Goal: Task Accomplishment & Management: Manage account settings

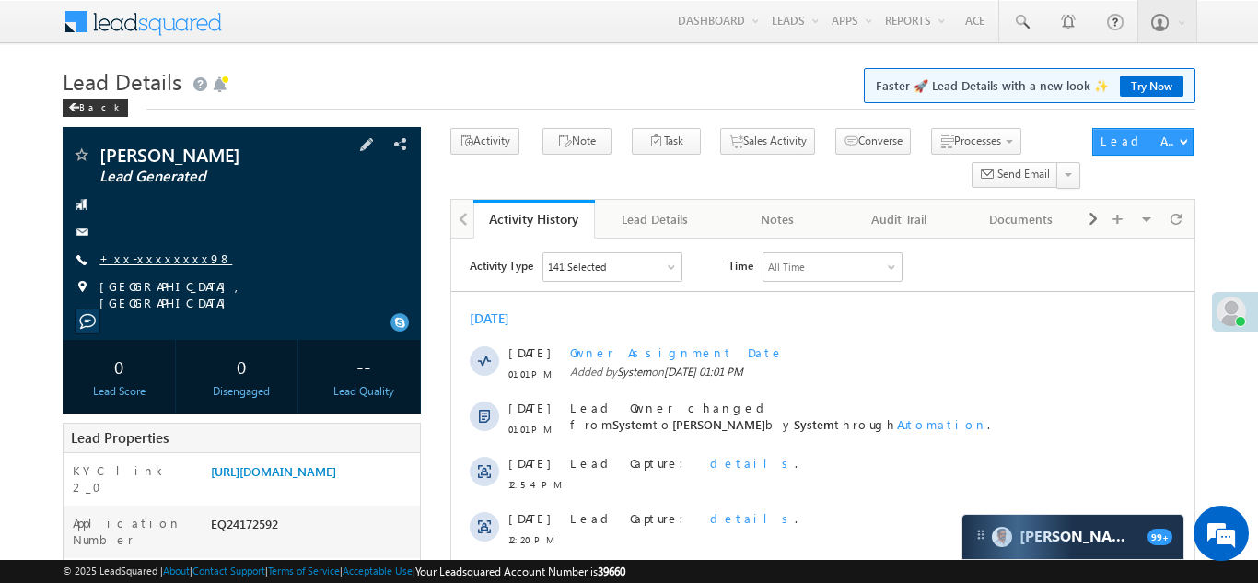
click at [154, 256] on link "+xx-xxxxxxxx98" at bounding box center [165, 258] width 133 height 16
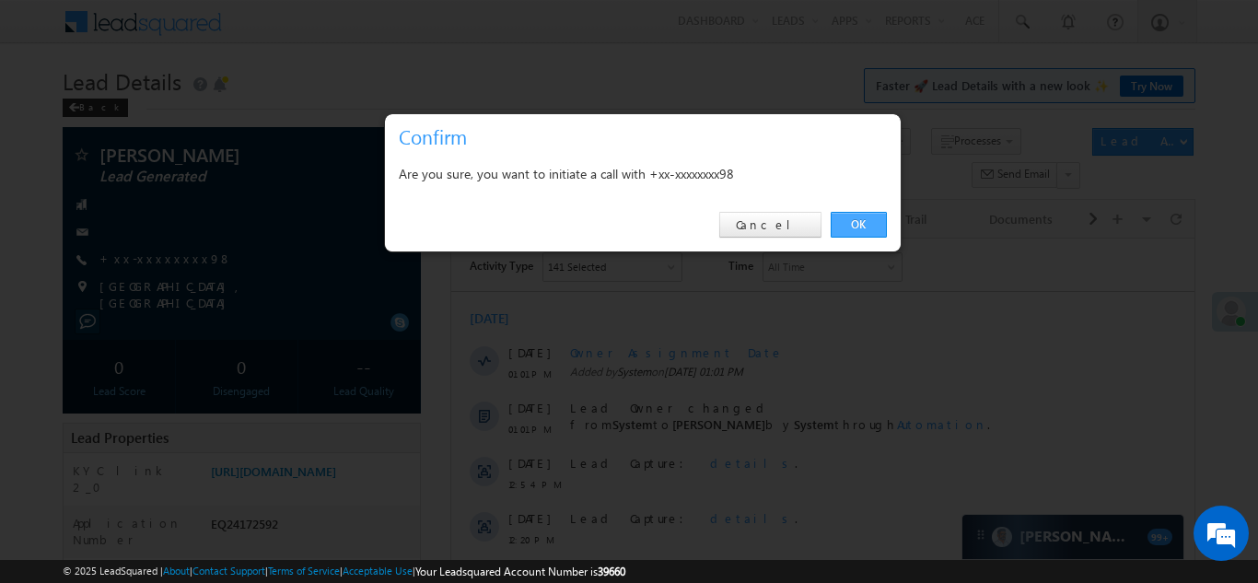
click at [853, 226] on link "OK" at bounding box center [859, 225] width 56 height 26
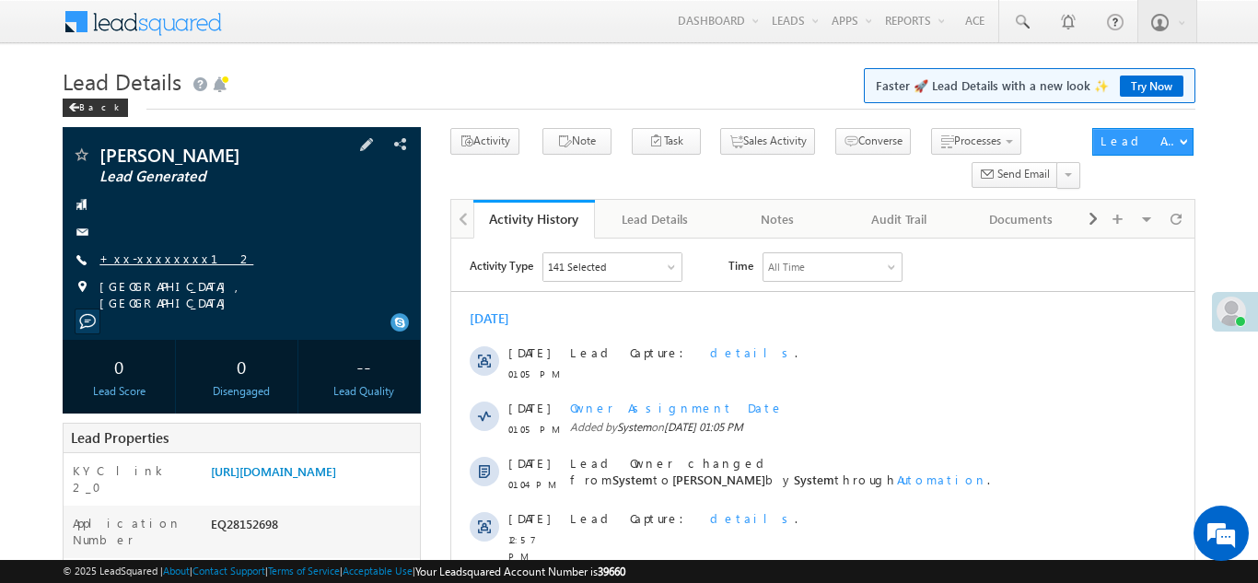
click at [152, 254] on link "+xx-xxxxxxxx12" at bounding box center [176, 258] width 154 height 16
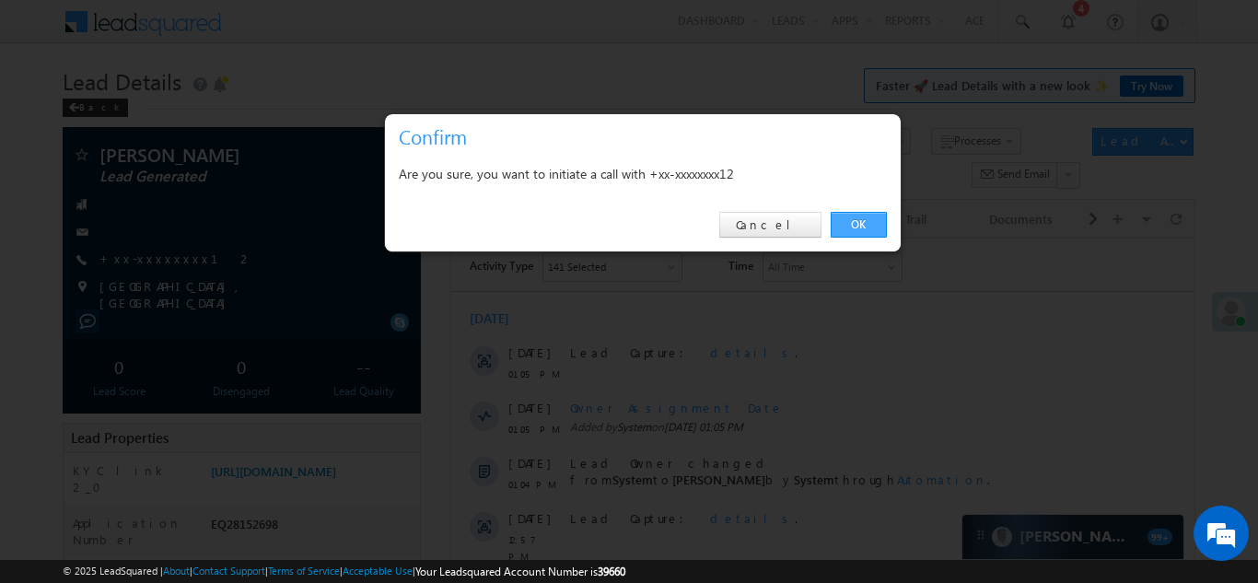
click at [853, 232] on link "OK" at bounding box center [859, 225] width 56 height 26
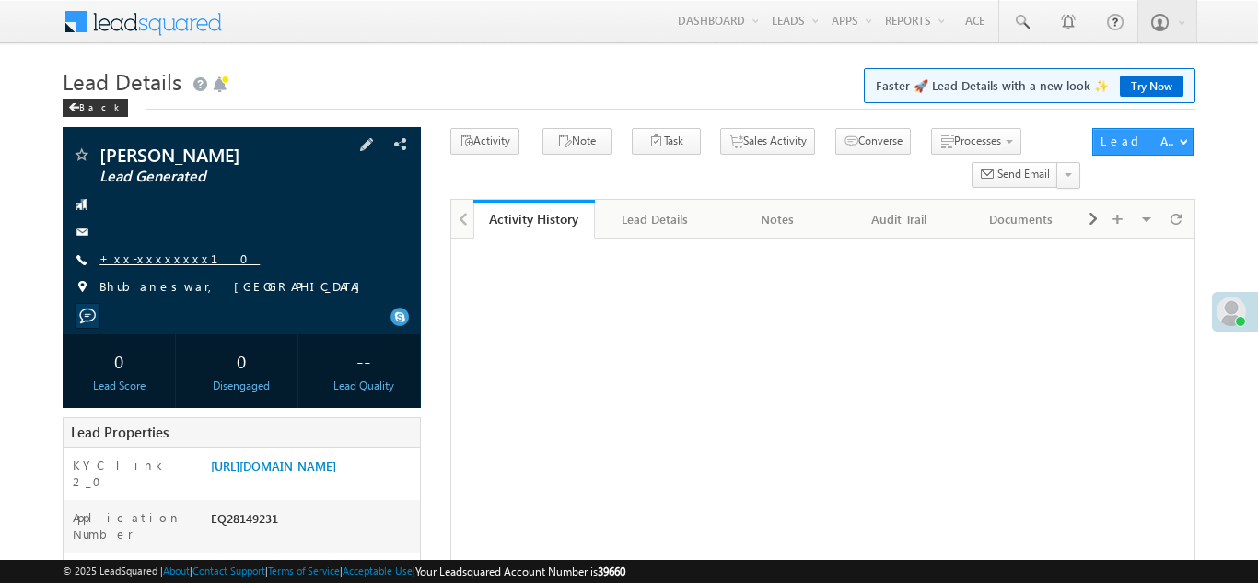
click at [149, 254] on link "+xx-xxxxxxxx10" at bounding box center [179, 258] width 160 height 16
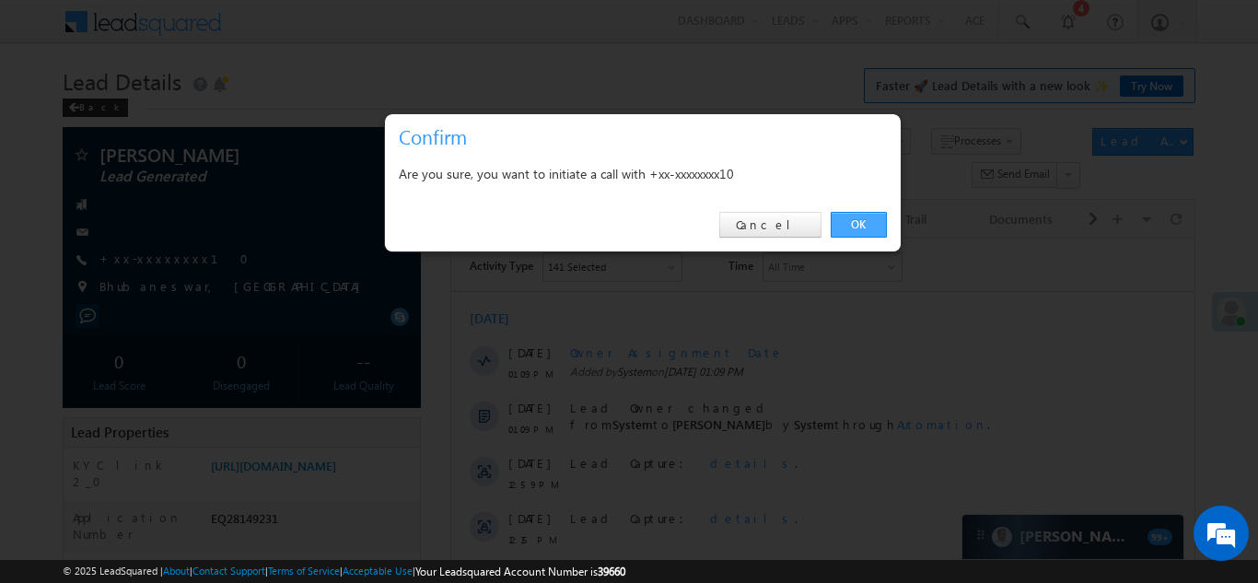
click at [853, 225] on link "OK" at bounding box center [859, 225] width 56 height 26
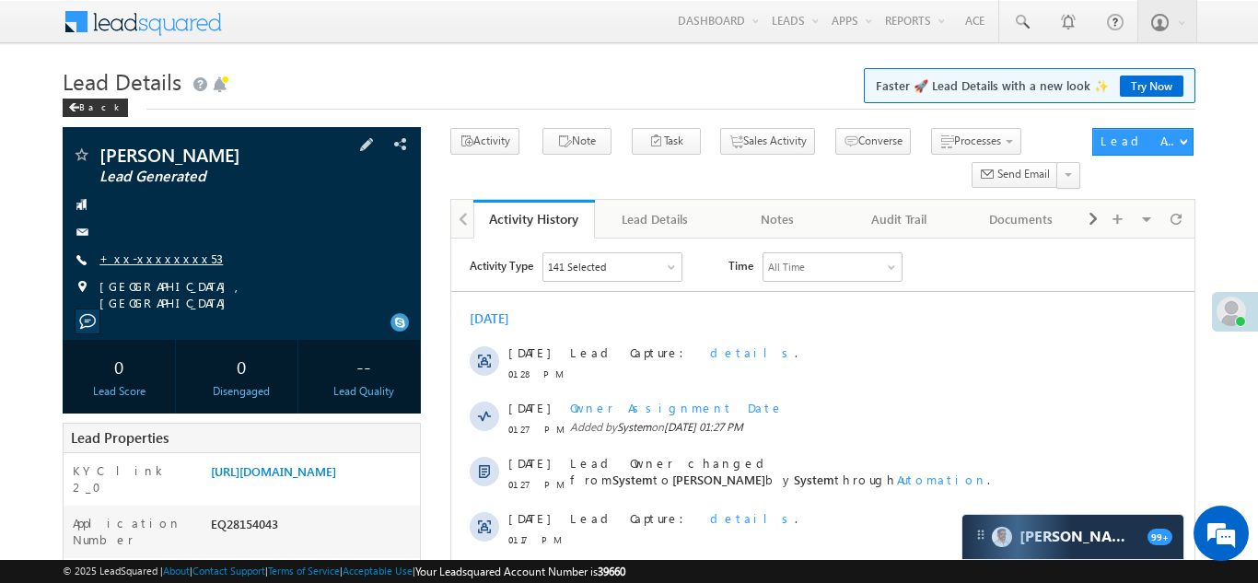
click at [152, 255] on link "+xx-xxxxxxxx53" at bounding box center [160, 258] width 123 height 16
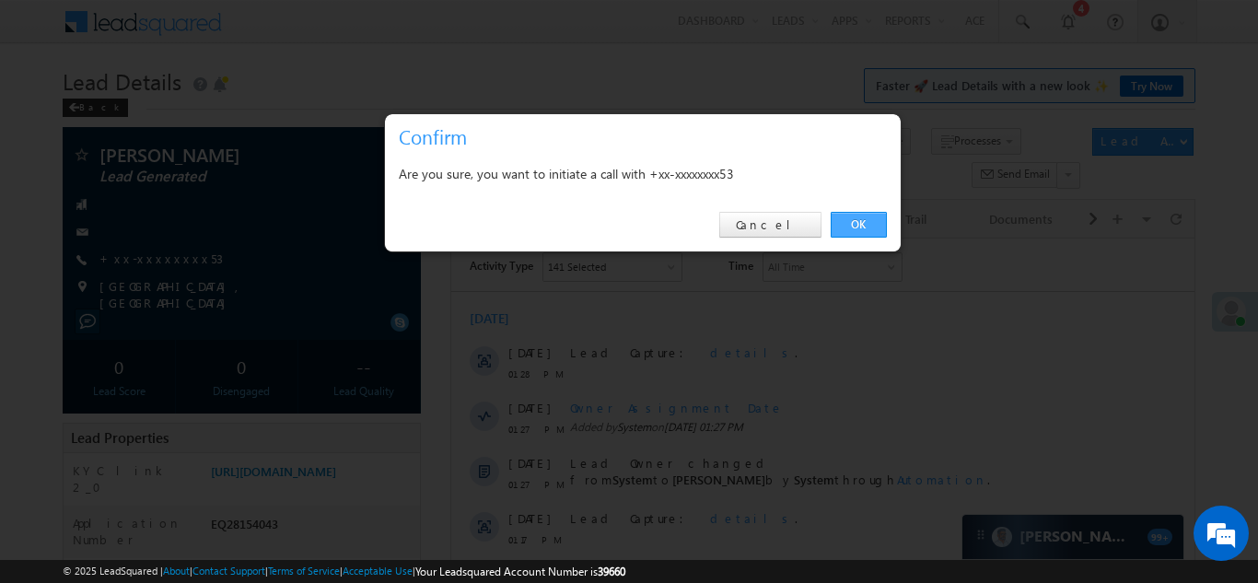
click at [856, 223] on link "OK" at bounding box center [859, 225] width 56 height 26
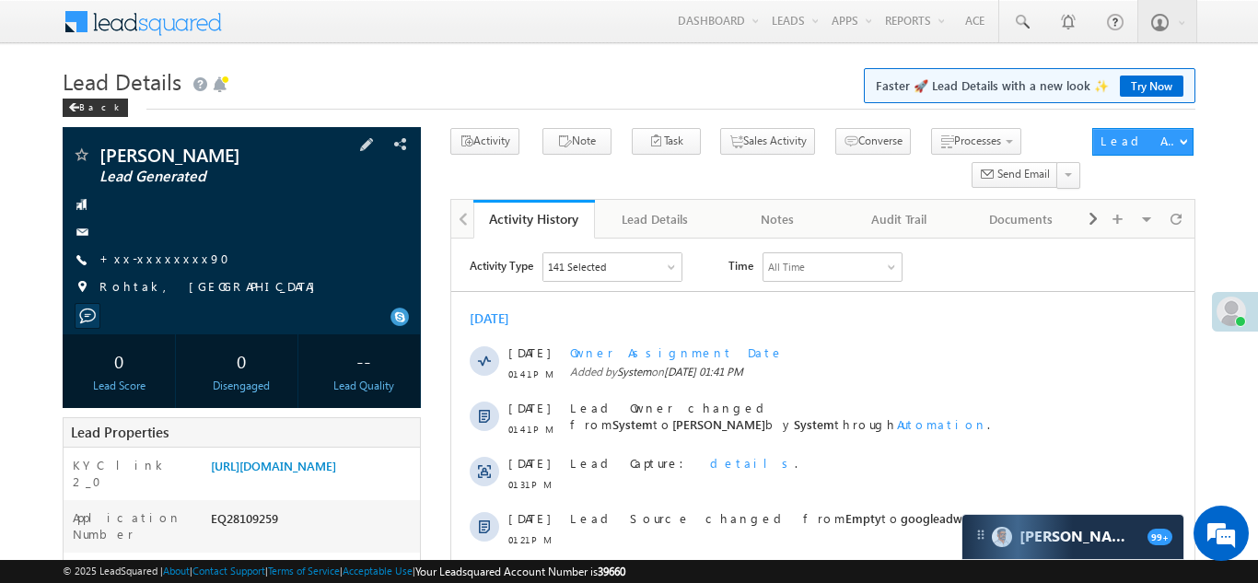
click at [143, 268] on span "+xx-xxxxxxxx90" at bounding box center [169, 259] width 141 height 18
click at [150, 257] on link "+xx-xxxxxxxx90" at bounding box center [169, 258] width 141 height 16
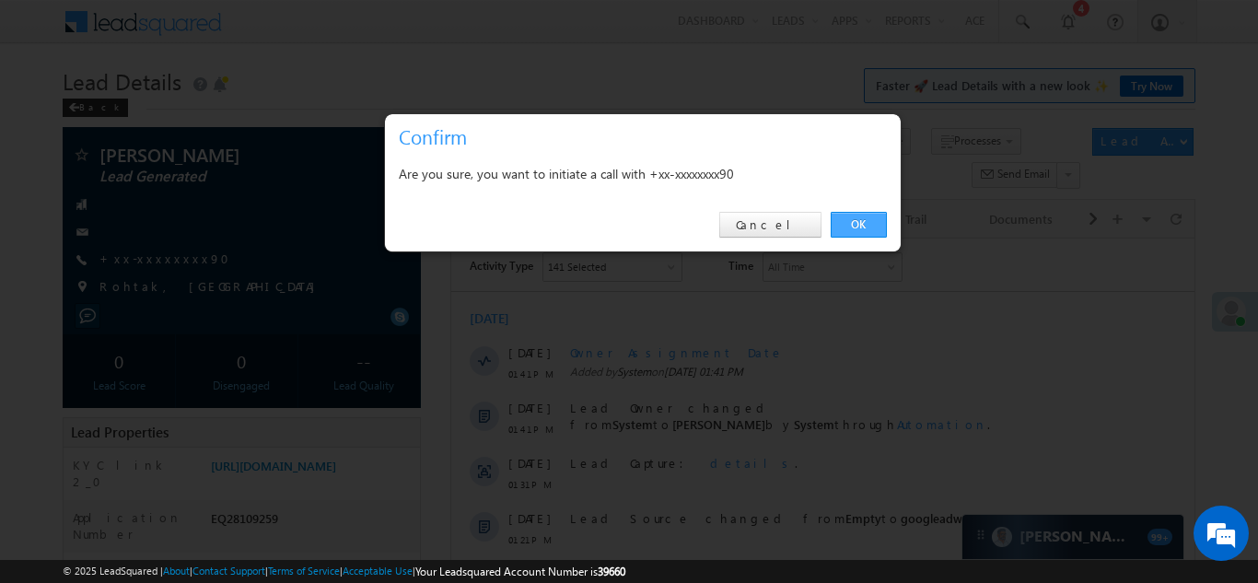
click at [847, 226] on link "OK" at bounding box center [859, 225] width 56 height 26
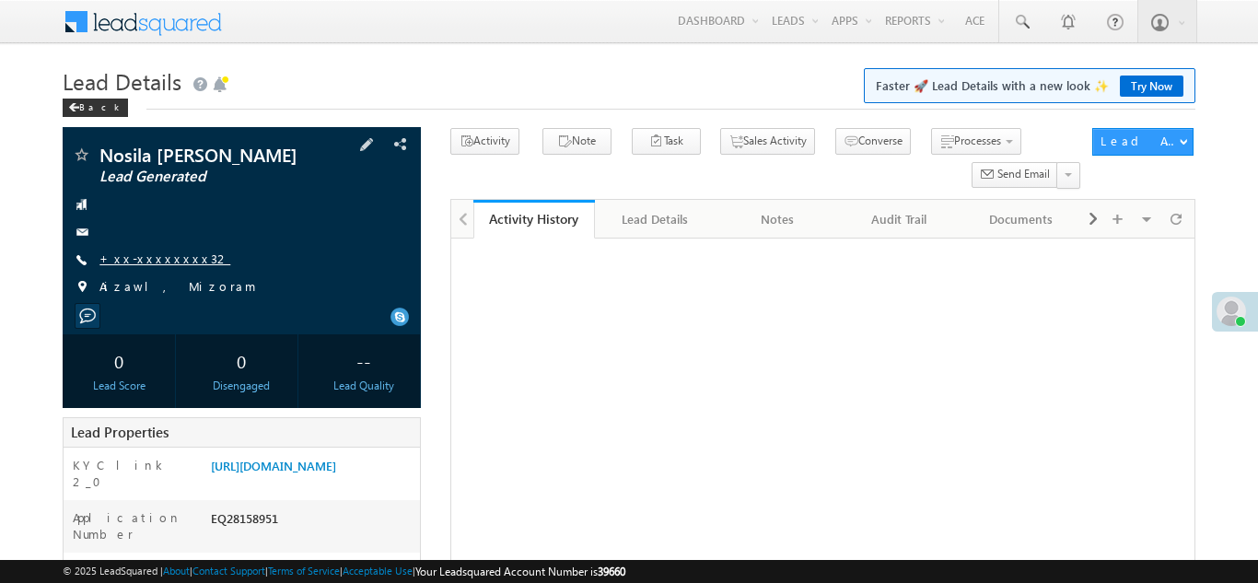
click at [152, 255] on link "+xx-xxxxxxxx32" at bounding box center [164, 258] width 131 height 16
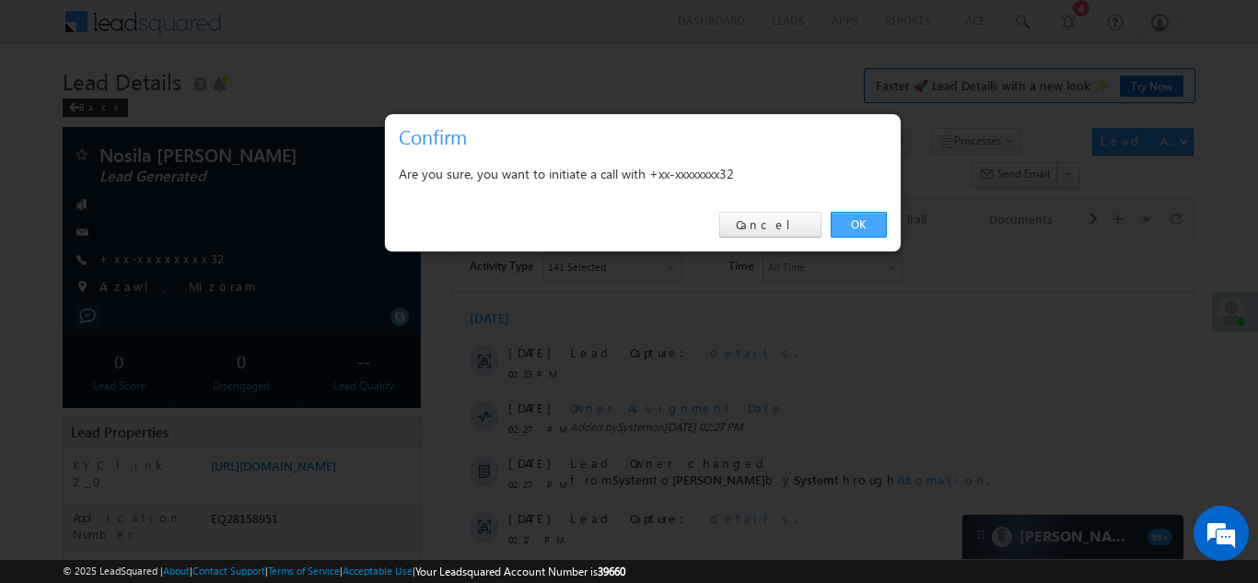
click at [854, 218] on link "OK" at bounding box center [859, 225] width 56 height 26
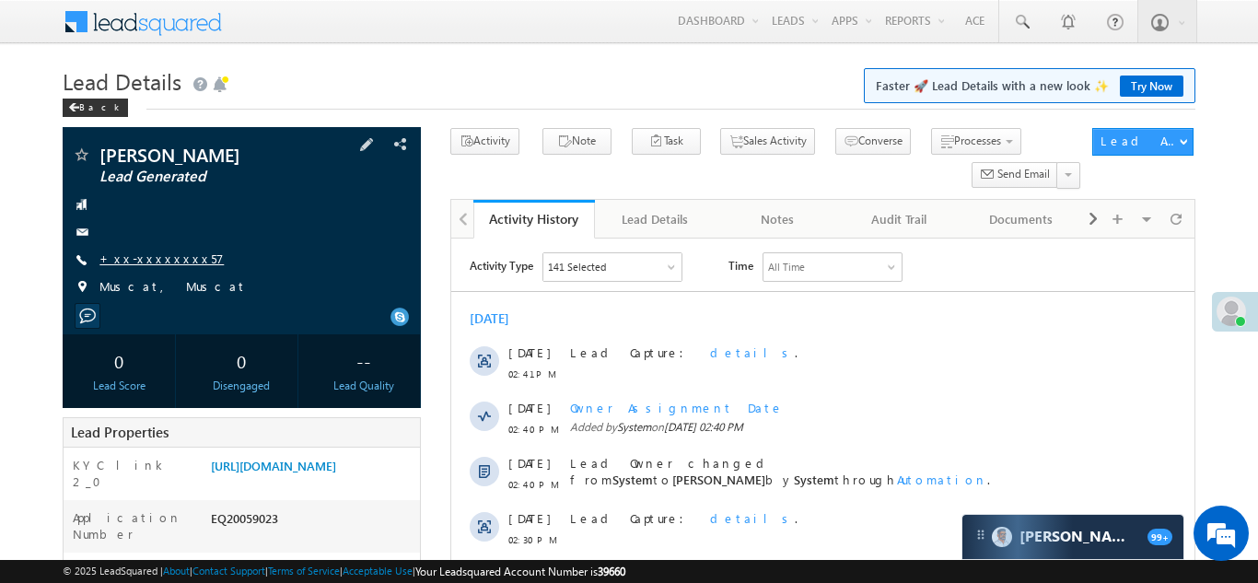
click at [145, 254] on link "+xx-xxxxxxxx57" at bounding box center [161, 258] width 124 height 16
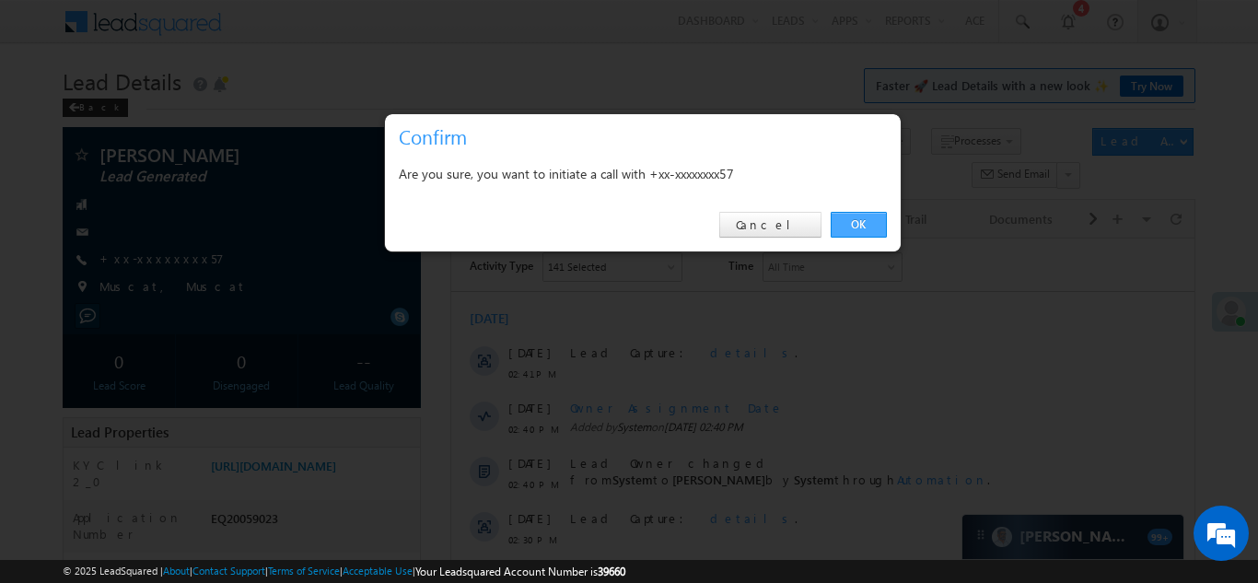
click at [849, 223] on link "OK" at bounding box center [859, 225] width 56 height 26
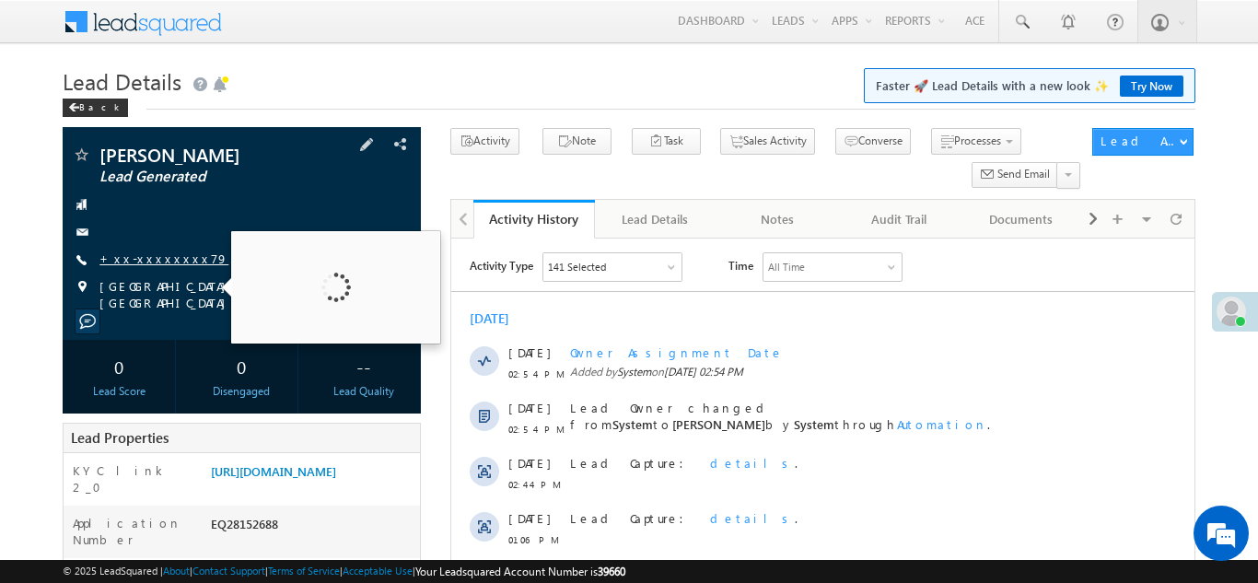
click at [148, 260] on link "+xx-xxxxxxxx79" at bounding box center [163, 258] width 129 height 16
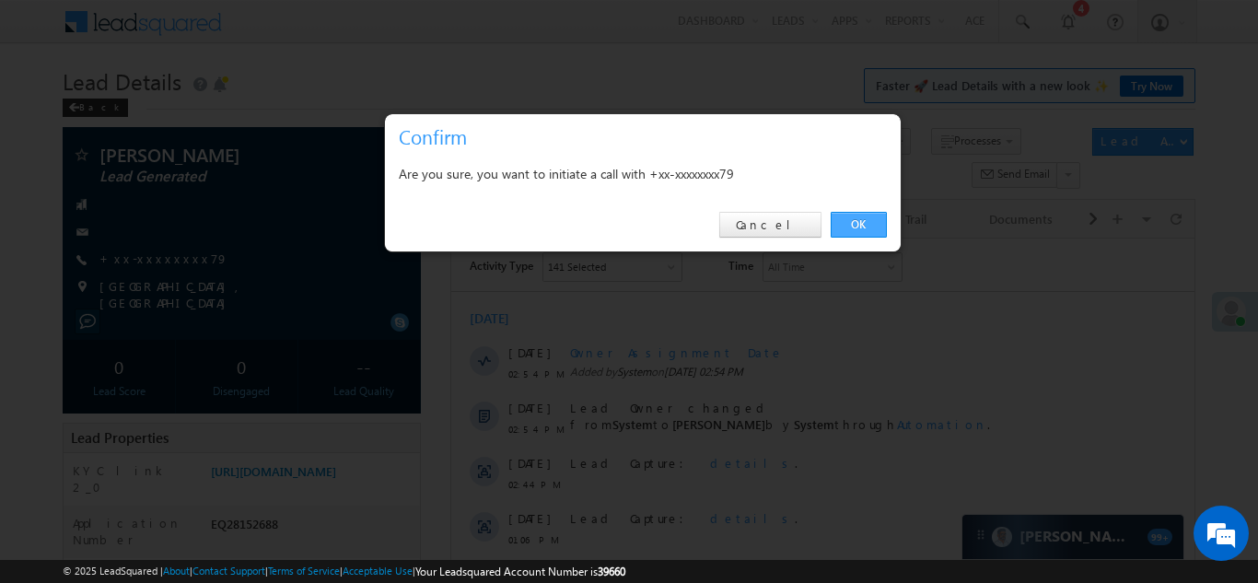
click at [852, 222] on link "OK" at bounding box center [859, 225] width 56 height 26
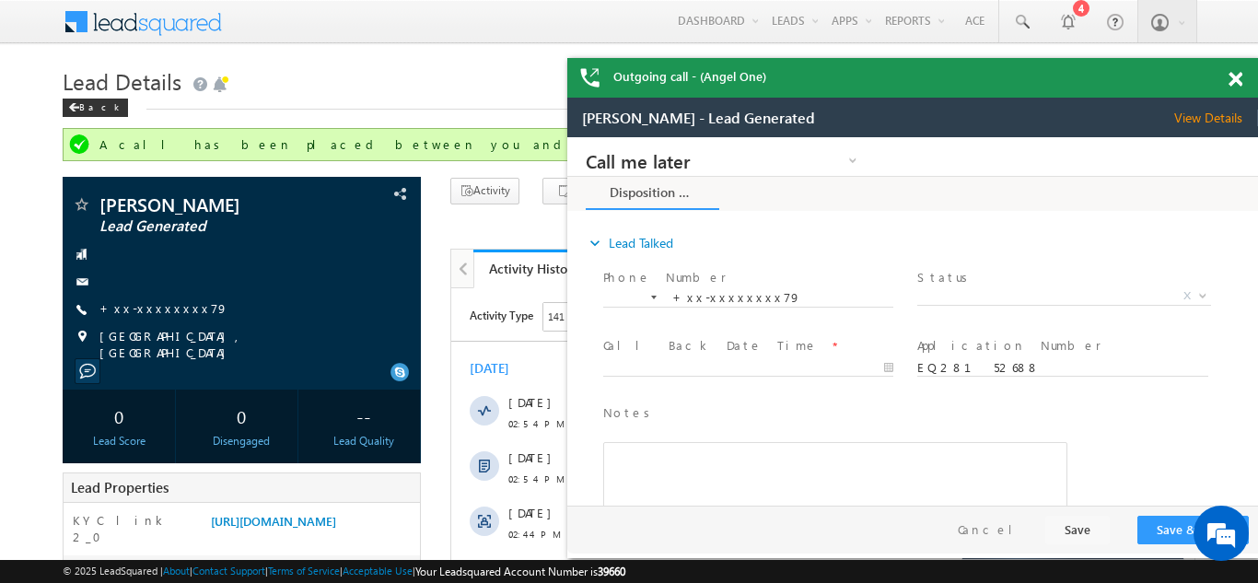
click at [1235, 79] on span at bounding box center [1235, 80] width 14 height 16
